Goal: Transaction & Acquisition: Purchase product/service

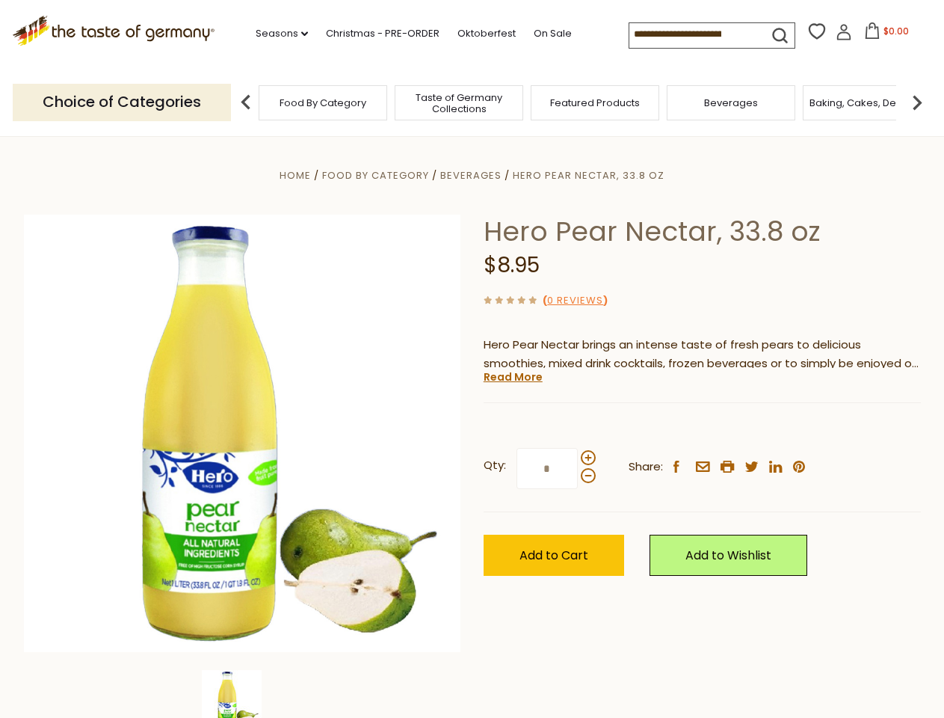
click at [472, 359] on div "Home Food By Category [GEOGRAPHIC_DATA] Hero Pear Nectar, 33.8 oz Hero Pear Nec…" at bounding box center [473, 454] width 920 height 576
click at [276, 34] on link "Seasons dropdown_arrow" at bounding box center [282, 33] width 52 height 16
click at [694, 34] on input at bounding box center [693, 33] width 126 height 21
click at [884, 35] on span "$0.00" at bounding box center [896, 31] width 25 height 13
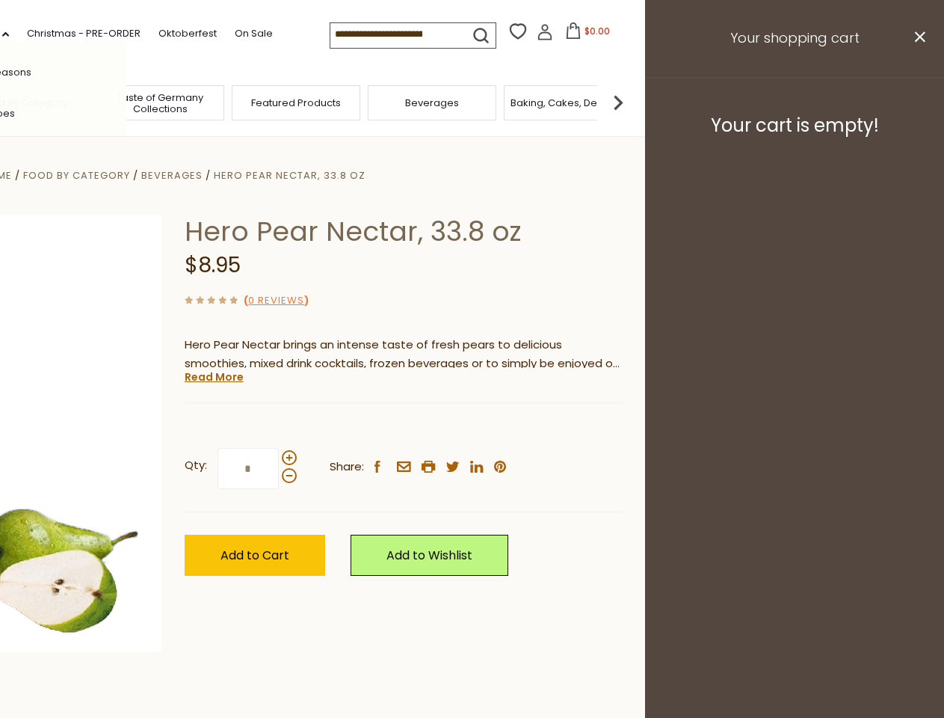
click at [126, 102] on div "All Seasons Recipes Game Day [DATE] [DATE] [DATE][PERSON_NAME] [DATE] Springfes…" at bounding box center [42, 359] width 170 height 634
click at [633, 102] on img at bounding box center [618, 102] width 30 height 30
click at [472, 427] on div "Qty: * Share: facebook email printer twitter linkedin pinterest" at bounding box center [403, 468] width 437 height 87
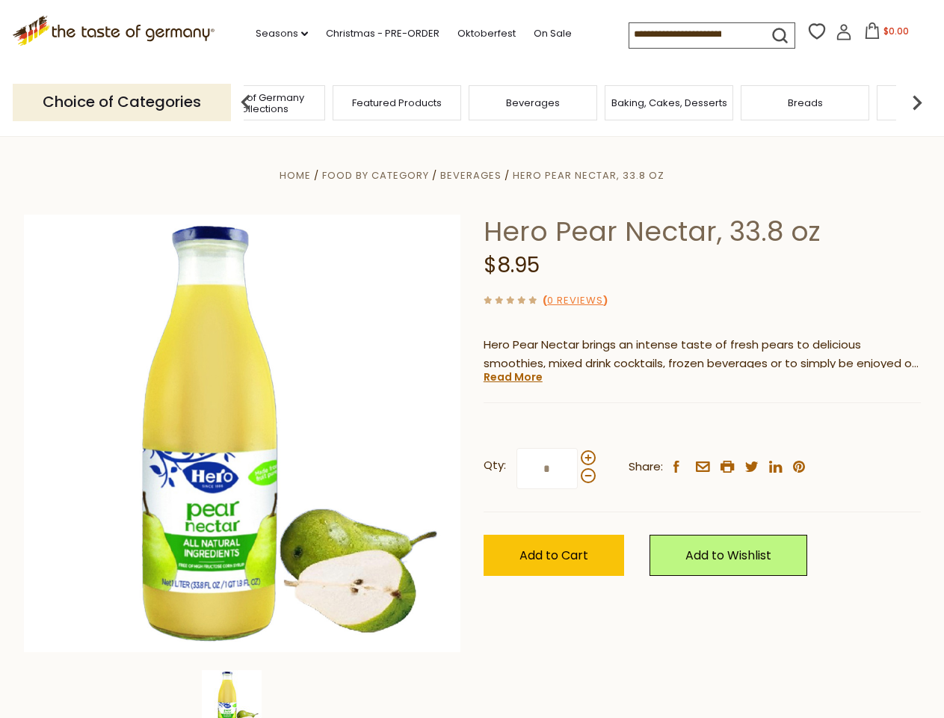
click at [242, 694] on img at bounding box center [232, 700] width 60 height 60
click at [512, 377] on link "Read More" at bounding box center [513, 376] width 59 height 15
